Goal: Check status: Check status

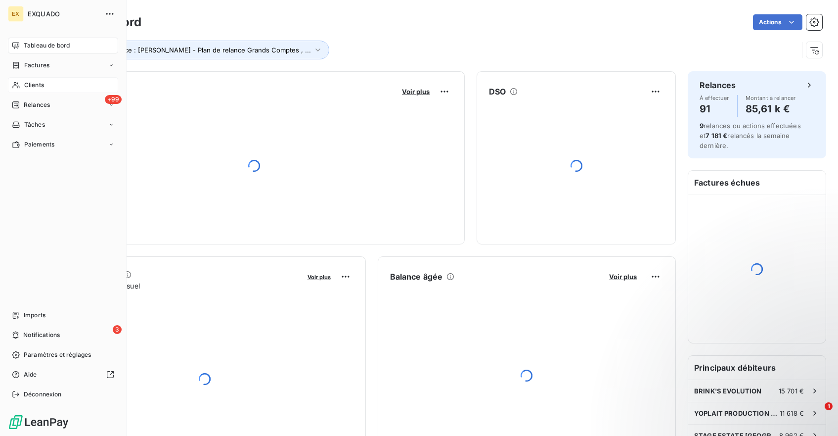
click at [36, 84] on span "Clients" at bounding box center [34, 85] width 20 height 9
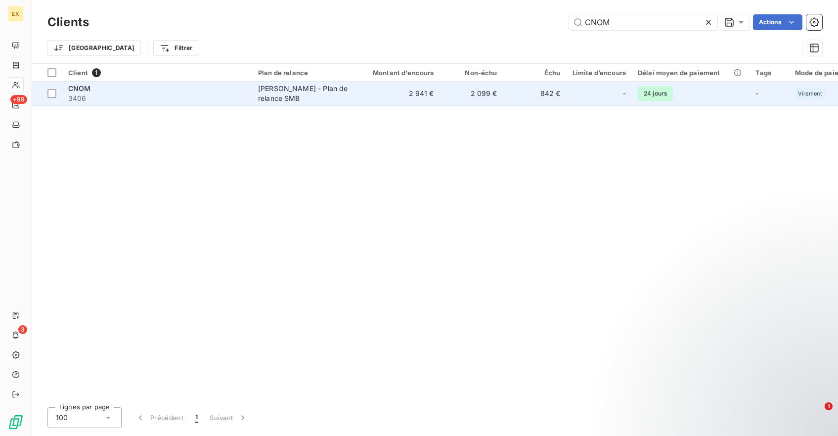
type input "CNOM"
click at [149, 96] on span "3406" at bounding box center [157, 98] width 178 height 10
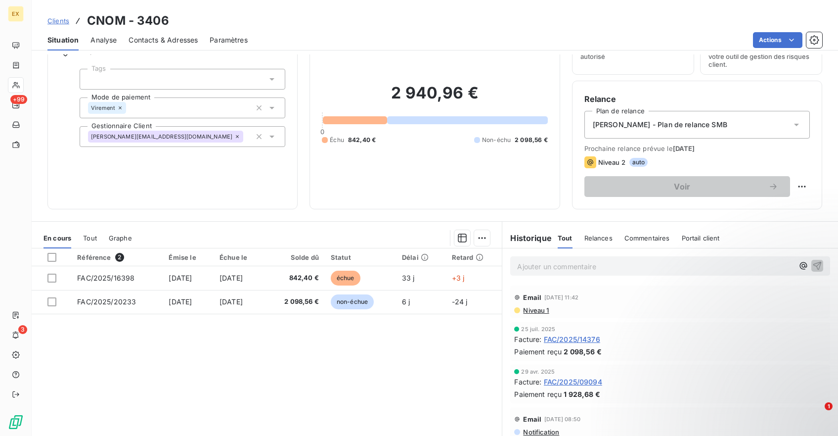
scroll to position [76, 0]
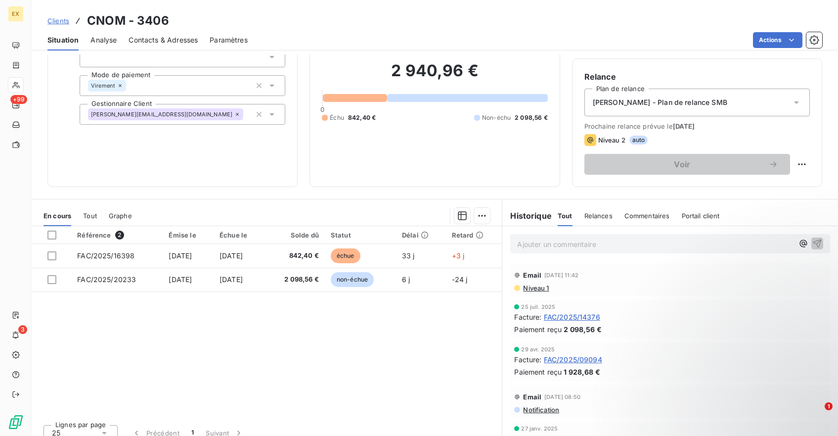
click at [535, 290] on span "Niveau 1" at bounding box center [535, 288] width 27 height 8
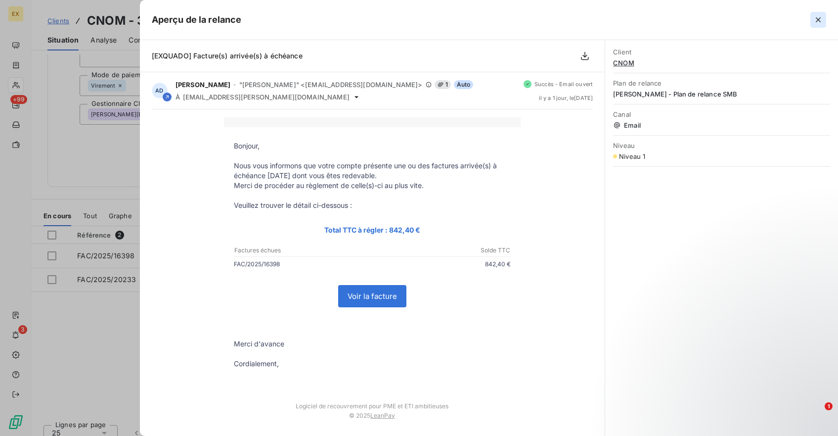
click at [824, 18] on button "button" at bounding box center [818, 20] width 16 height 16
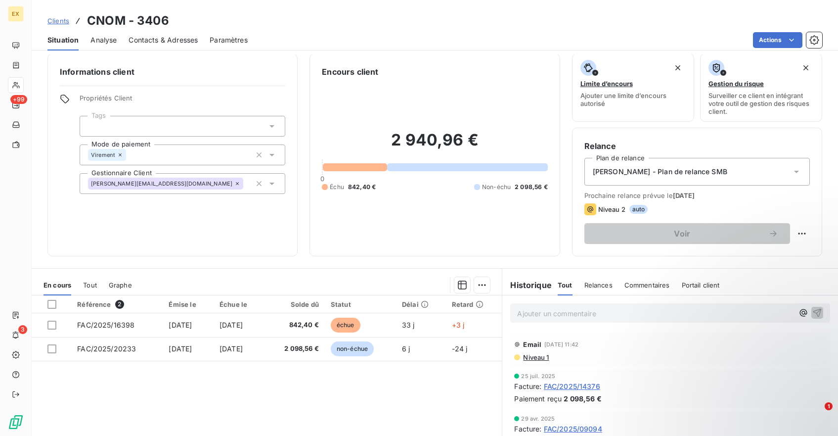
scroll to position [0, 0]
